Goal: Use online tool/utility: Use online tool/utility

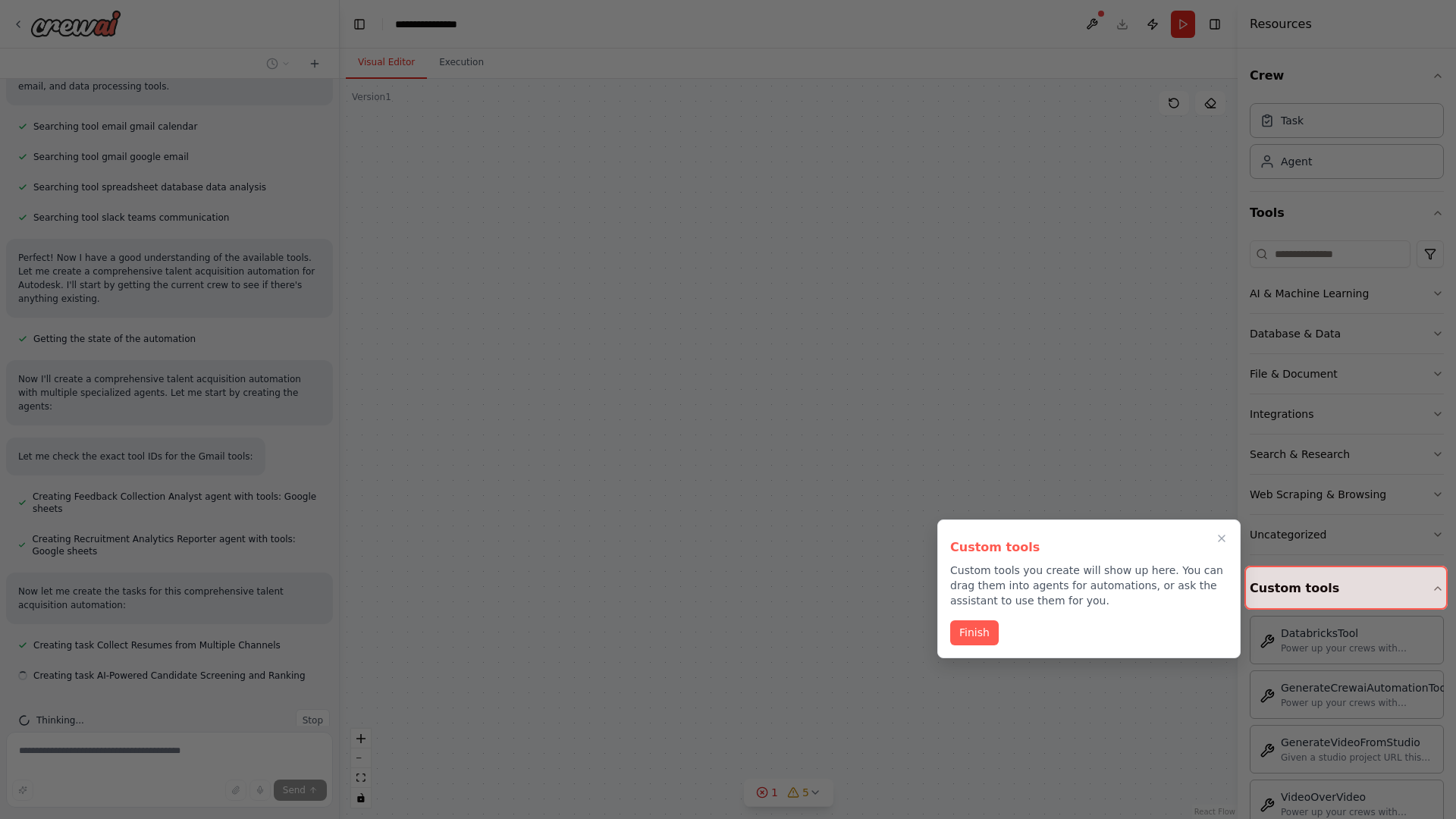
scroll to position [1209, 0]
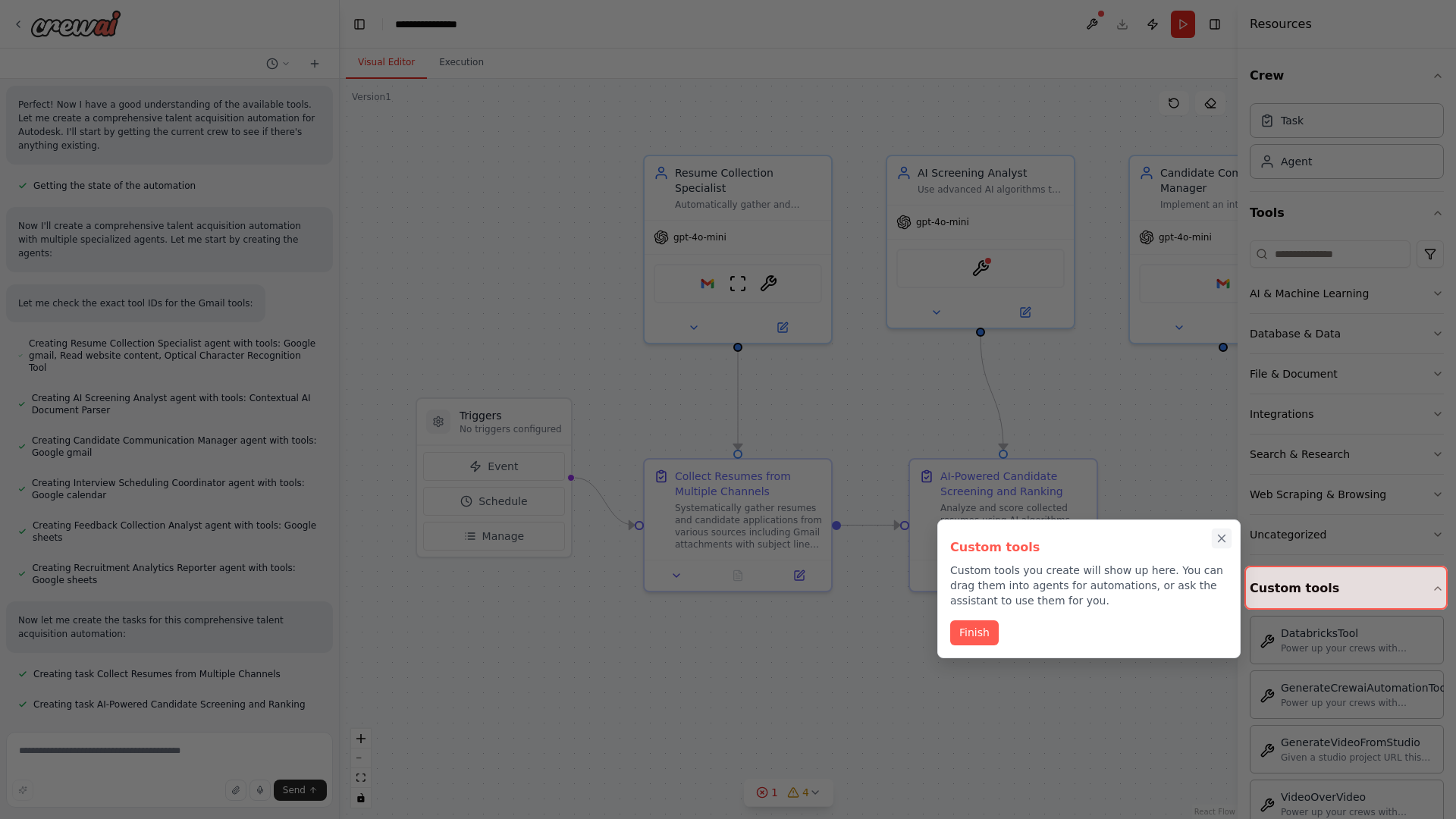
click at [1222, 539] on icon "Close walkthrough" at bounding box center [1222, 539] width 7 height 7
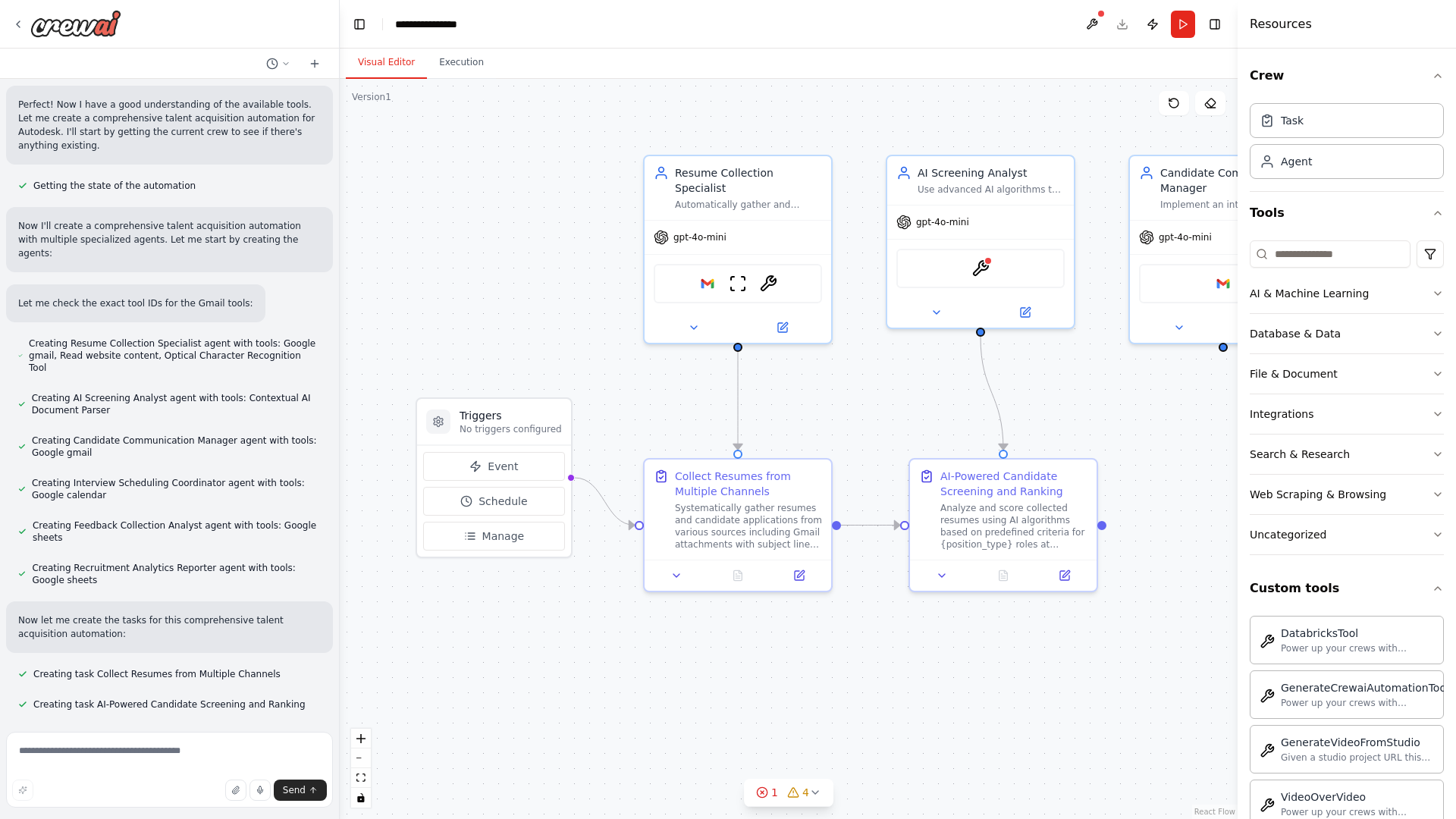
scroll to position [577, 0]
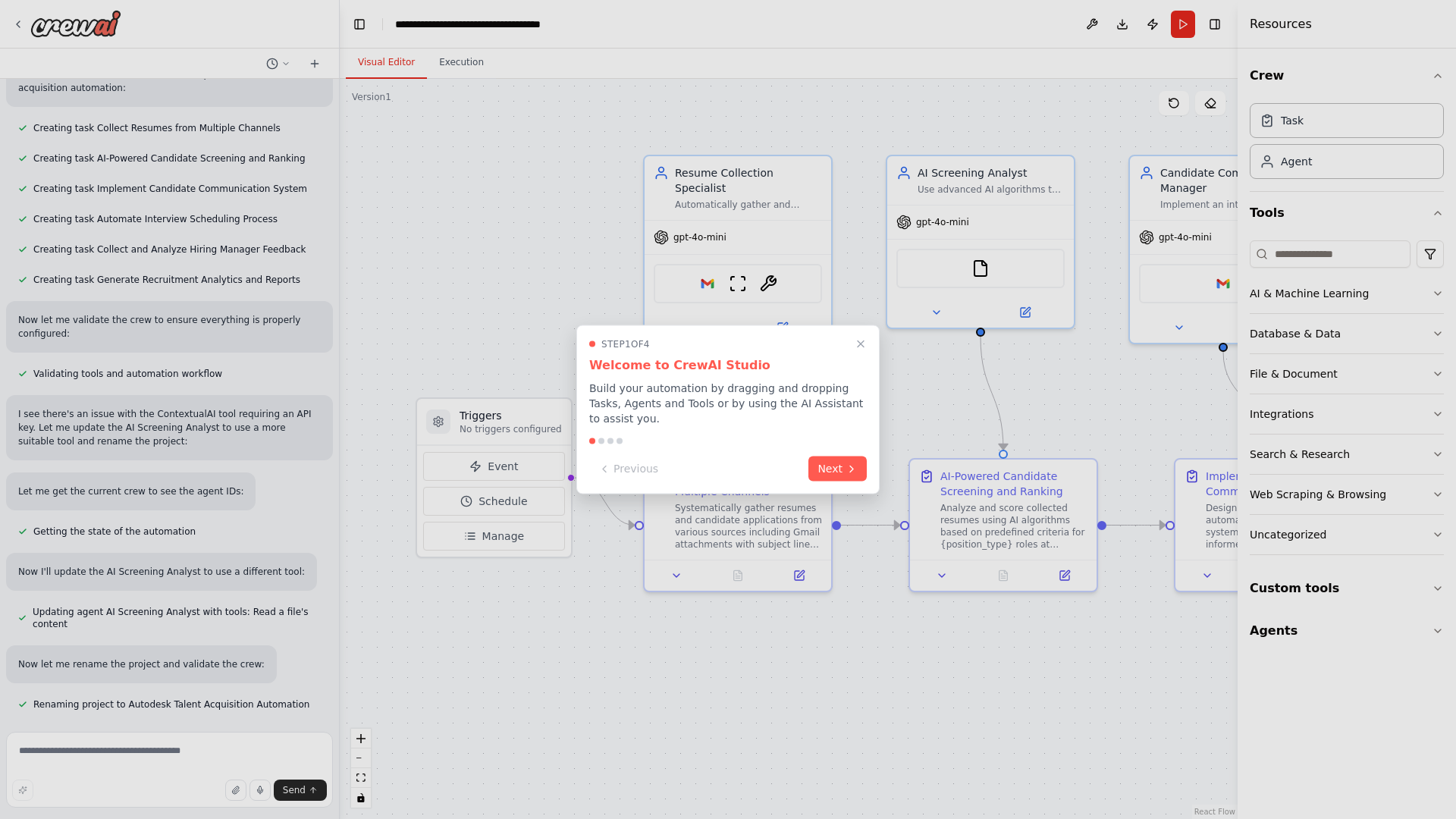
scroll to position [1123, 0]
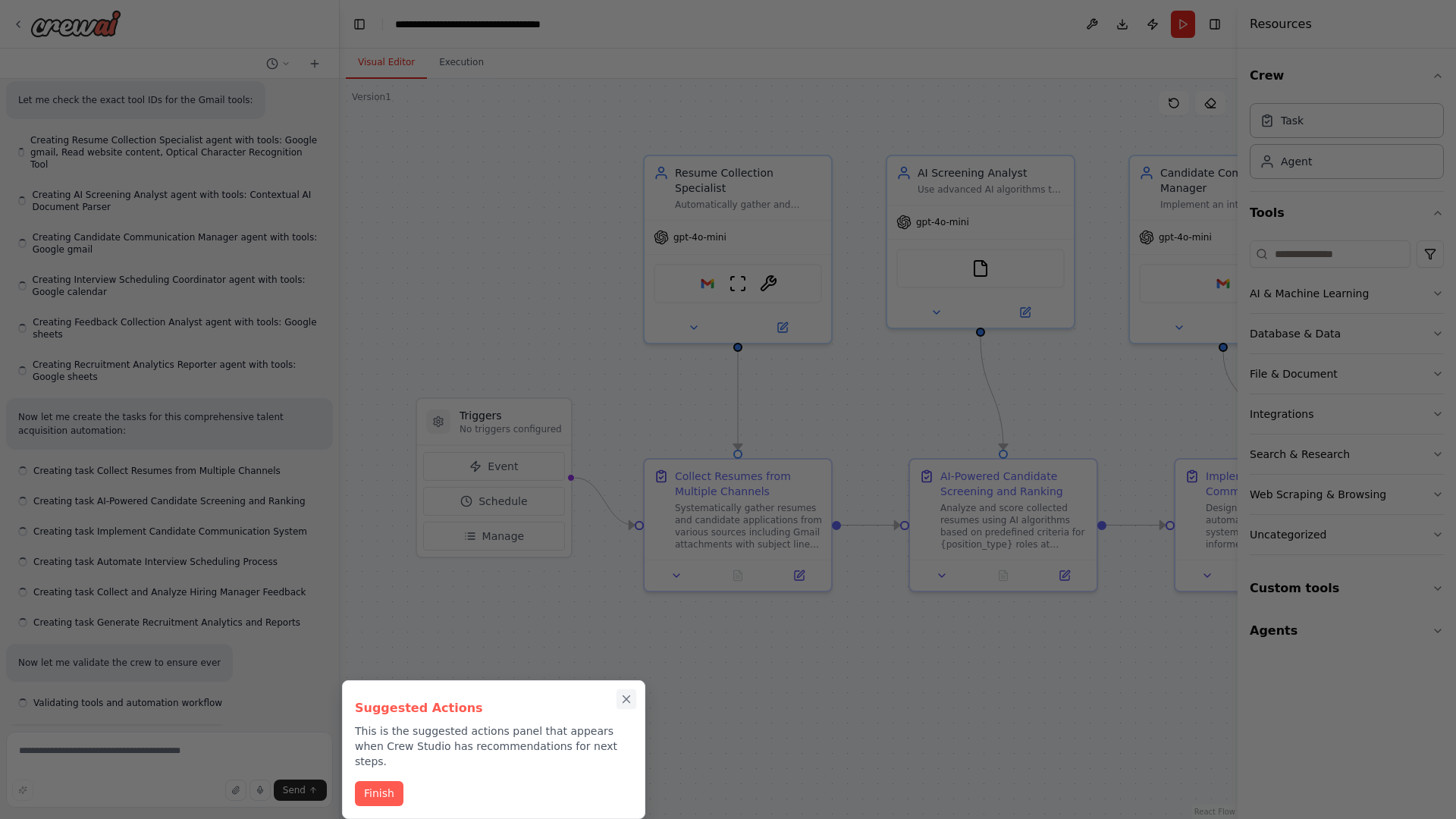
click at [627, 699] on icon "Close walkthrough" at bounding box center [627, 699] width 7 height 7
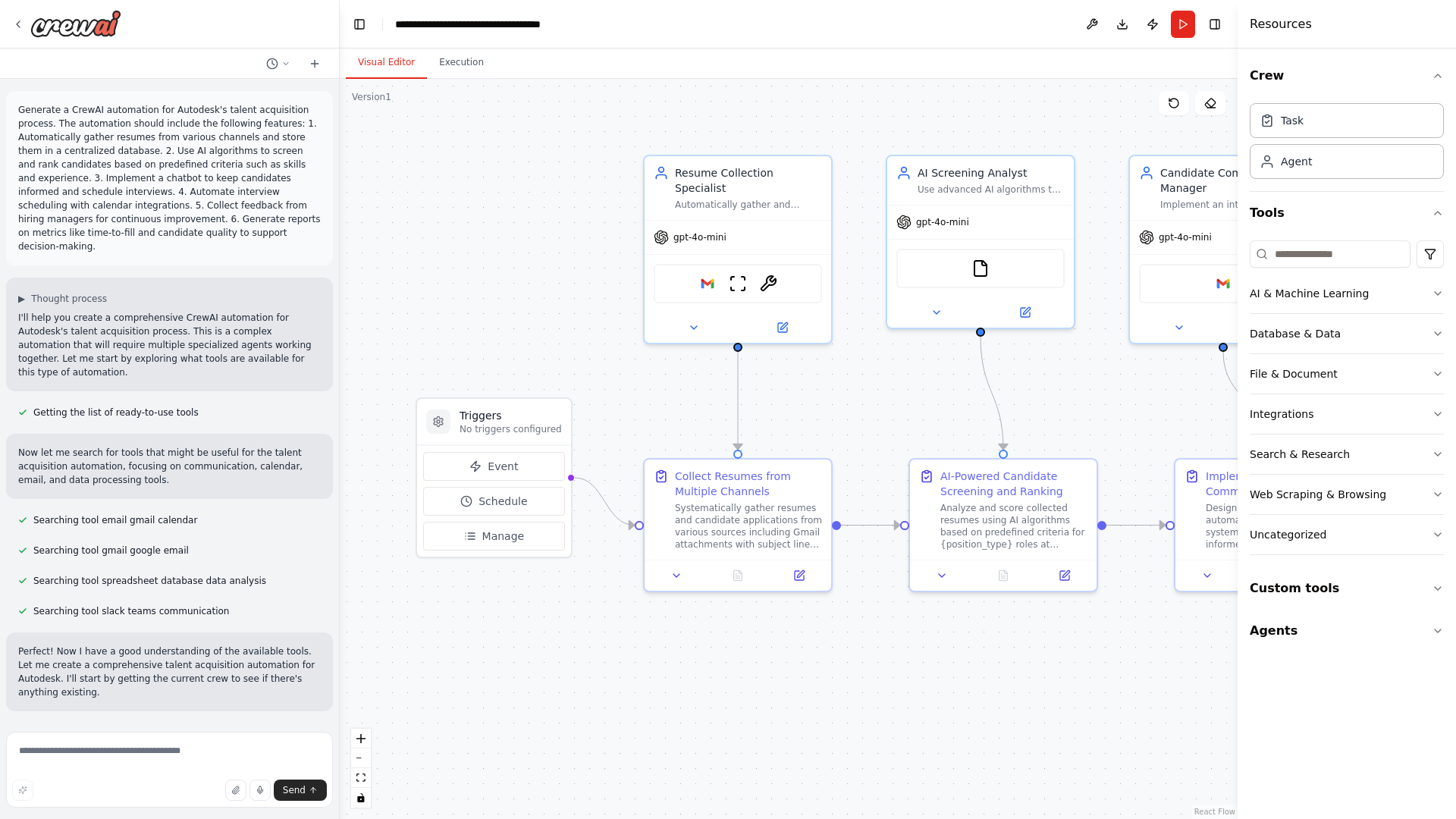
click at [21, 106] on p "Generate a CrewAI automation for Autodesk's talent acquisition process. The aut…" at bounding box center [170, 178] width 303 height 150
click at [447, 167] on div ".deletable-edge-delete-btn { width: 20px; height: 20px; border: 0px solid #ffff…" at bounding box center [789, 449] width 898 height 740
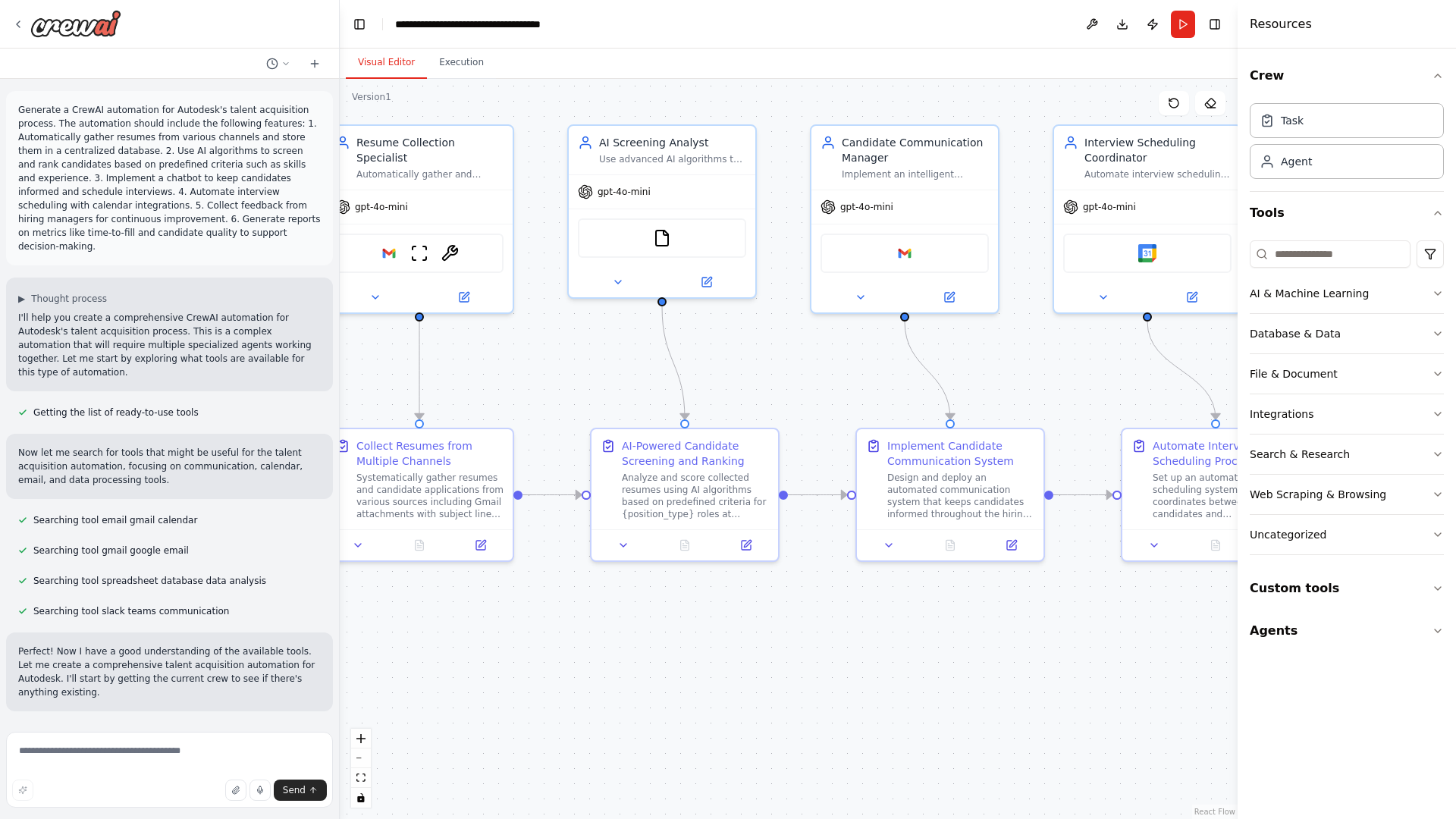
drag, startPoint x: 549, startPoint y: 121, endPoint x: 230, endPoint y: 91, distance: 320.4
click at [230, 91] on div "Generate a CrewAI automation for Autodesk's talent acquisition process. The aut…" at bounding box center [728, 410] width 1456 height 819
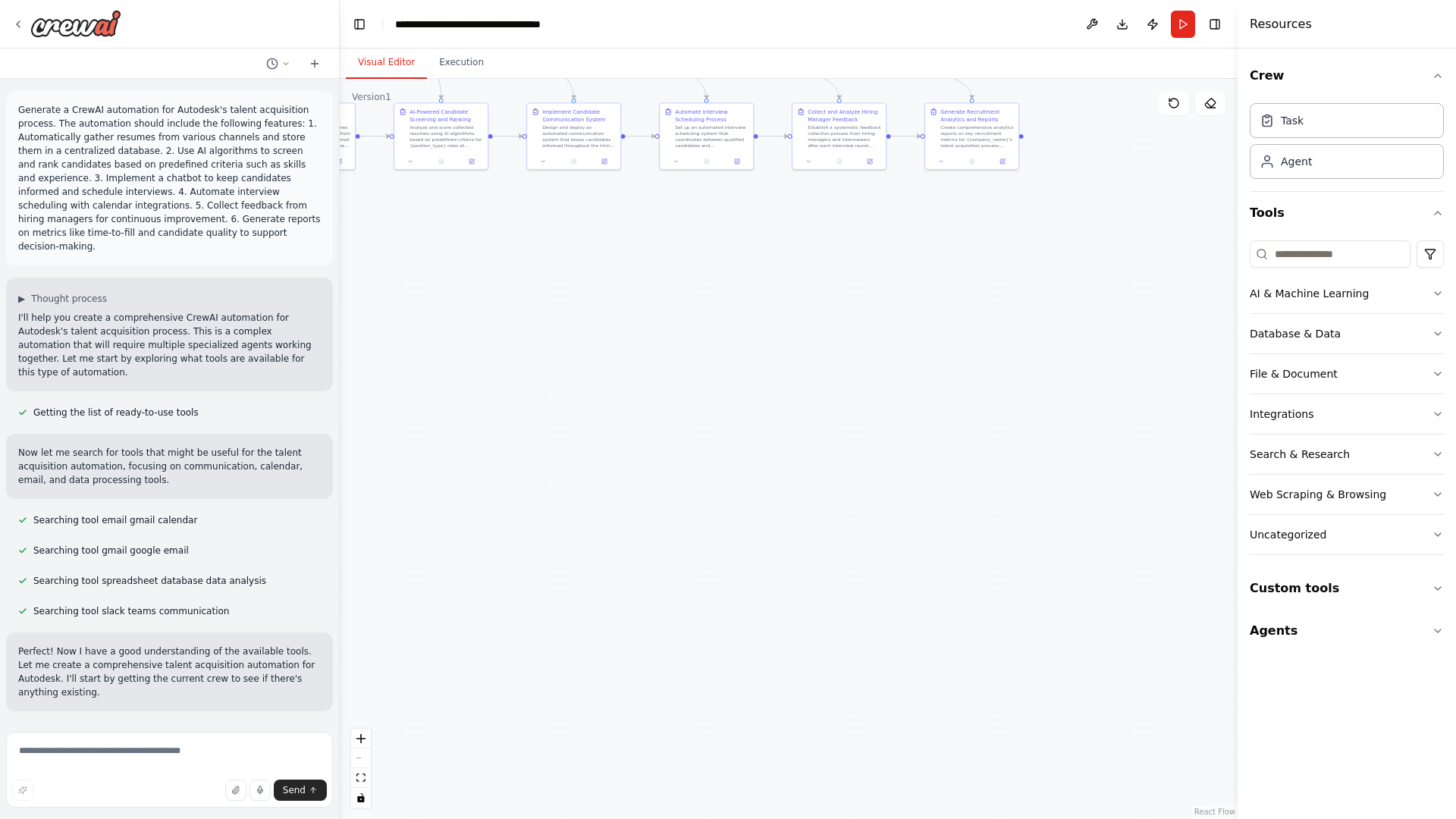
drag, startPoint x: 699, startPoint y: 628, endPoint x: 475, endPoint y: 234, distance: 453.2
click at [475, 234] on div ".deletable-edge-delete-btn { width: 20px; height: 20px; border: 0px solid #ffff…" at bounding box center [789, 449] width 898 height 740
